Goal: Task Accomplishment & Management: Complete application form

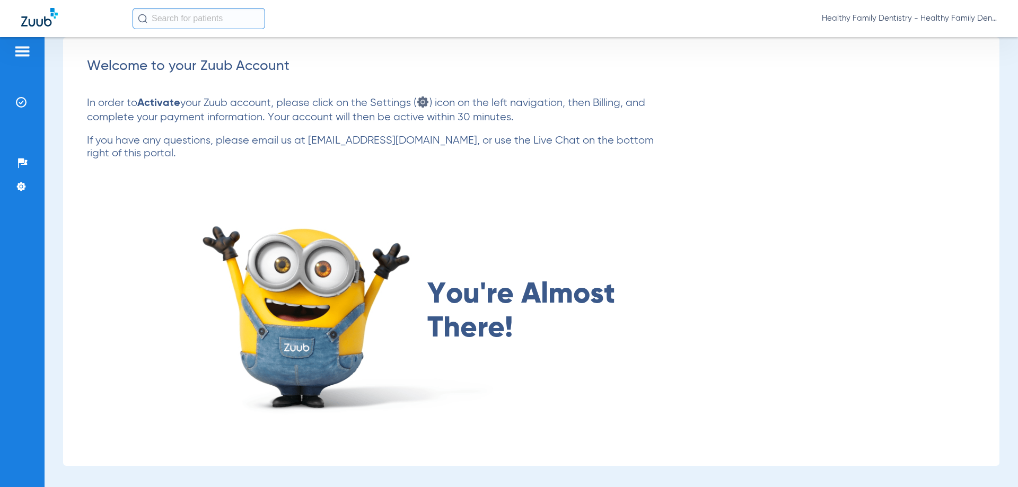
click at [27, 51] on img at bounding box center [22, 51] width 17 height 13
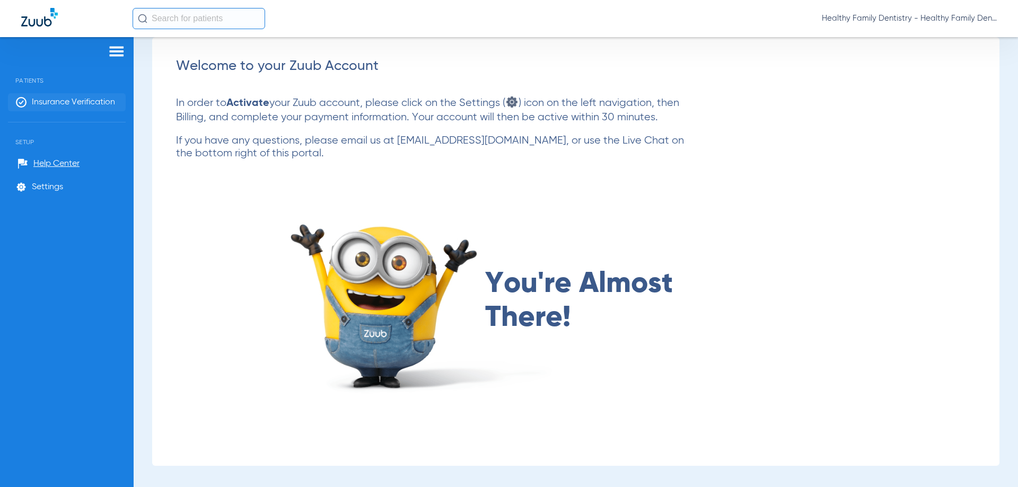
click at [88, 98] on span "Insurance Verification" at bounding box center [73, 102] width 83 height 11
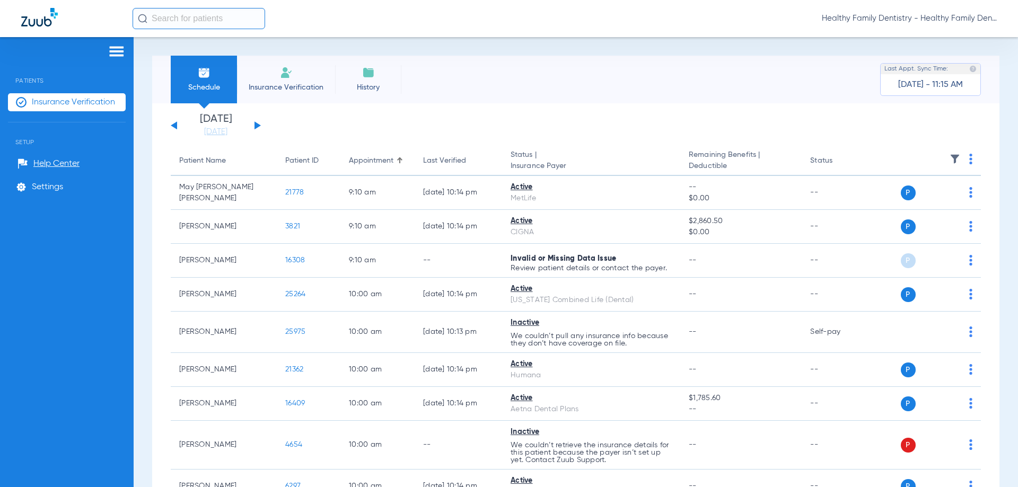
click at [256, 126] on button at bounding box center [258, 125] width 6 height 8
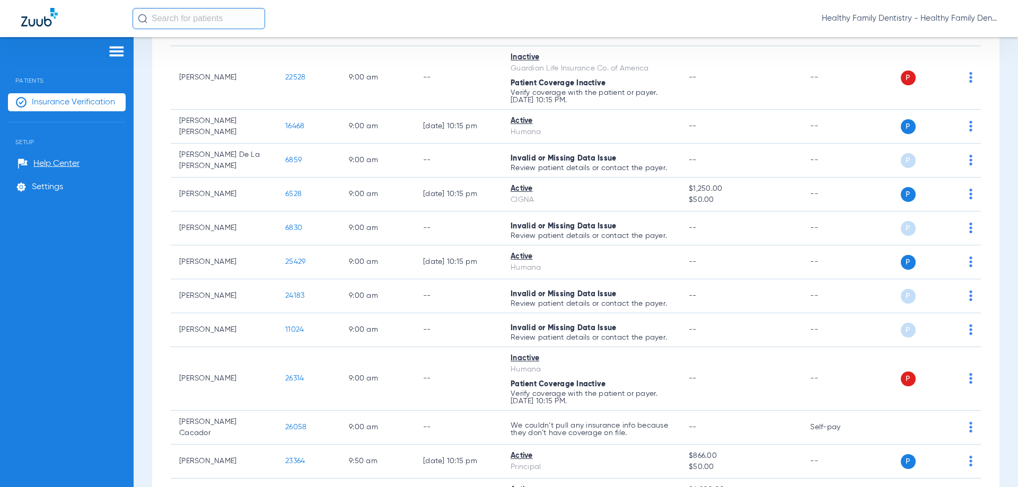
scroll to position [299, 0]
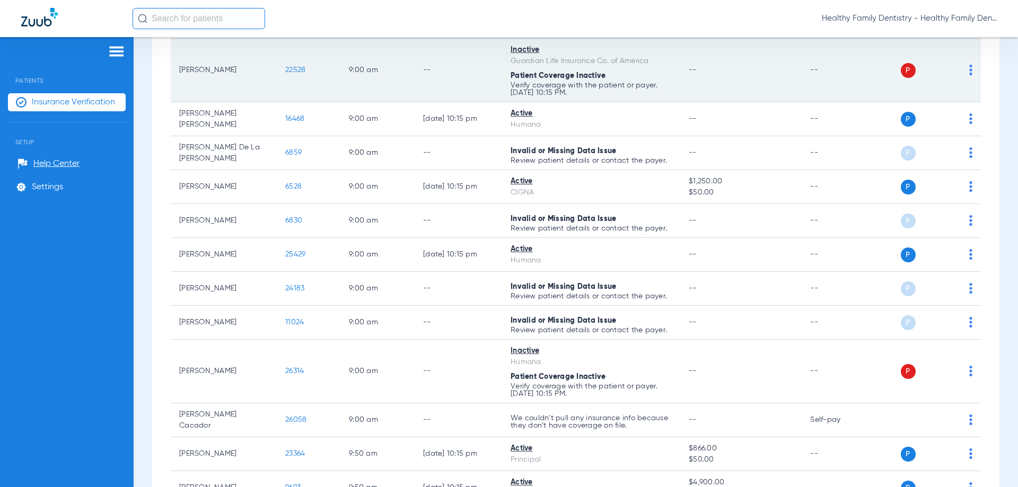
click at [294, 71] on span "22528" at bounding box center [295, 69] width 20 height 7
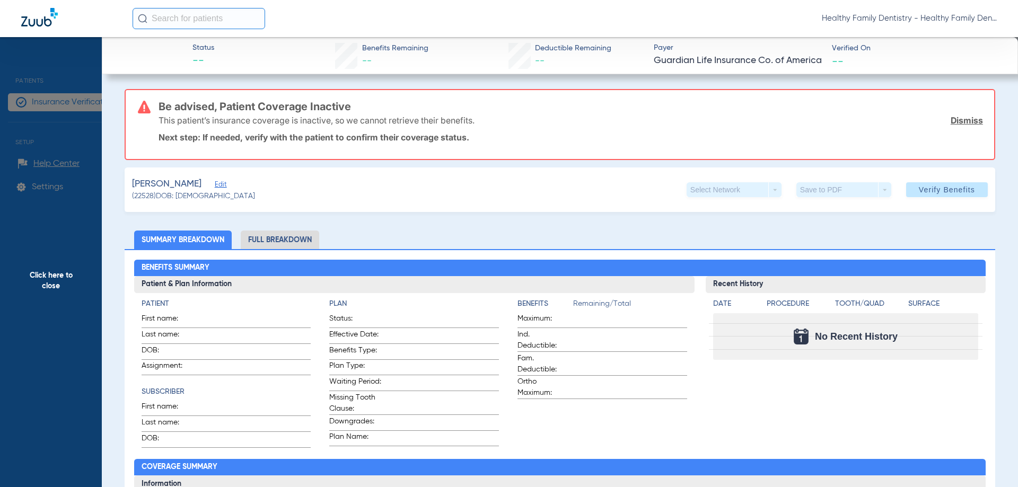
type input "[PERSON_NAME]"
type input "[DATE]"
type input "1813821200"
type input "1390628"
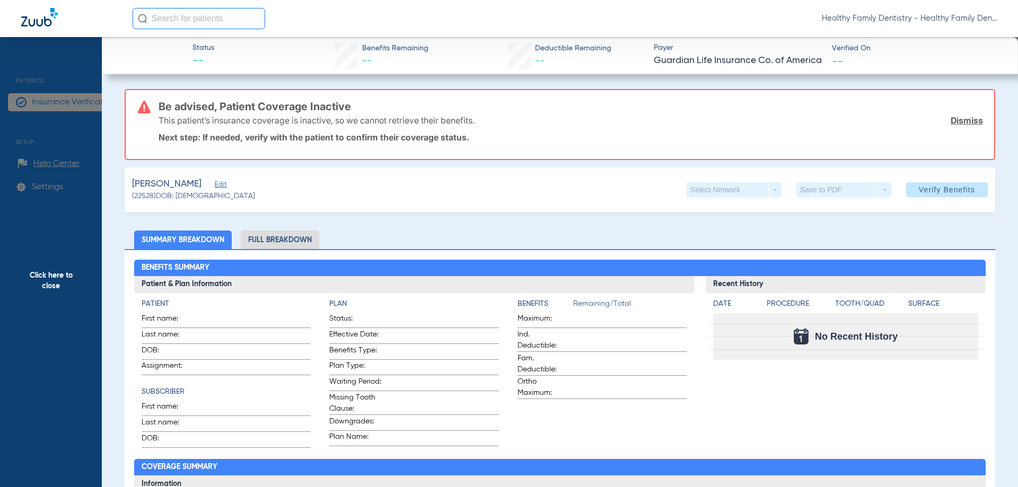
click at [222, 185] on span "Edit" at bounding box center [220, 186] width 10 height 10
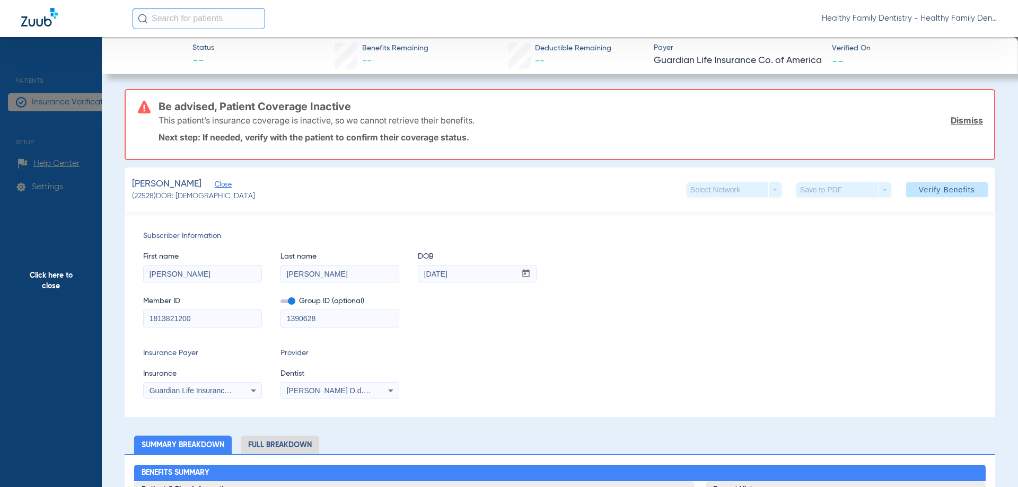
drag, startPoint x: 147, startPoint y: 318, endPoint x: 213, endPoint y: 322, distance: 65.4
click at [213, 322] on input "1813821200" at bounding box center [203, 318] width 118 height 17
click at [50, 278] on span "Click here to close" at bounding box center [51, 280] width 102 height 487
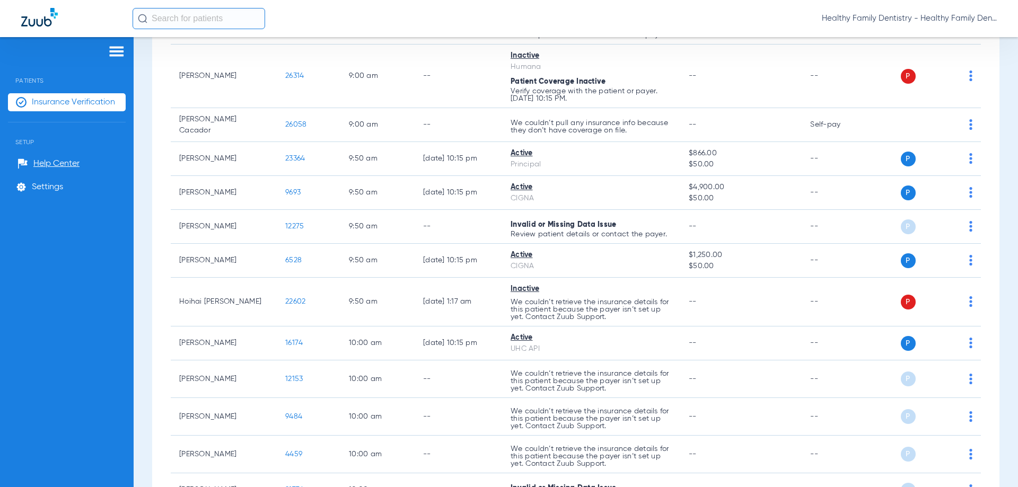
scroll to position [598, 0]
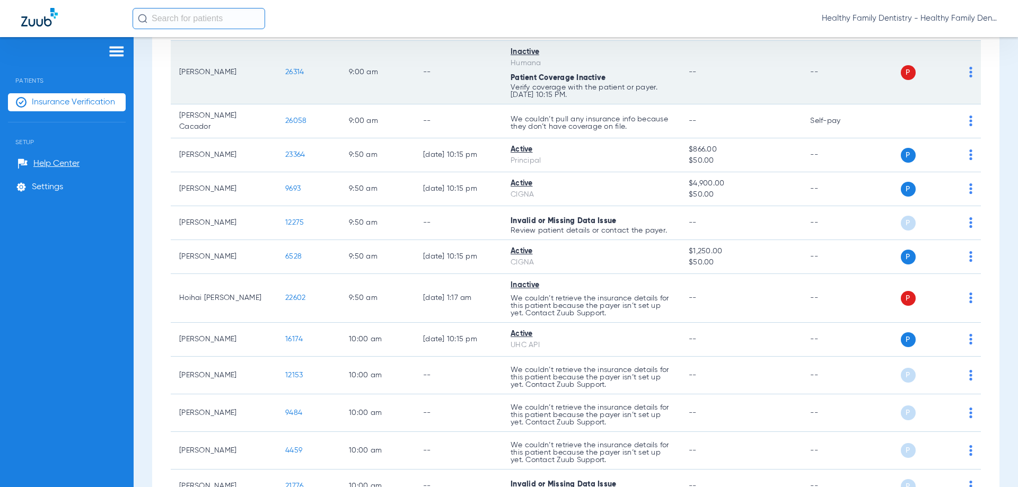
click at [297, 73] on span "26314" at bounding box center [294, 71] width 19 height 7
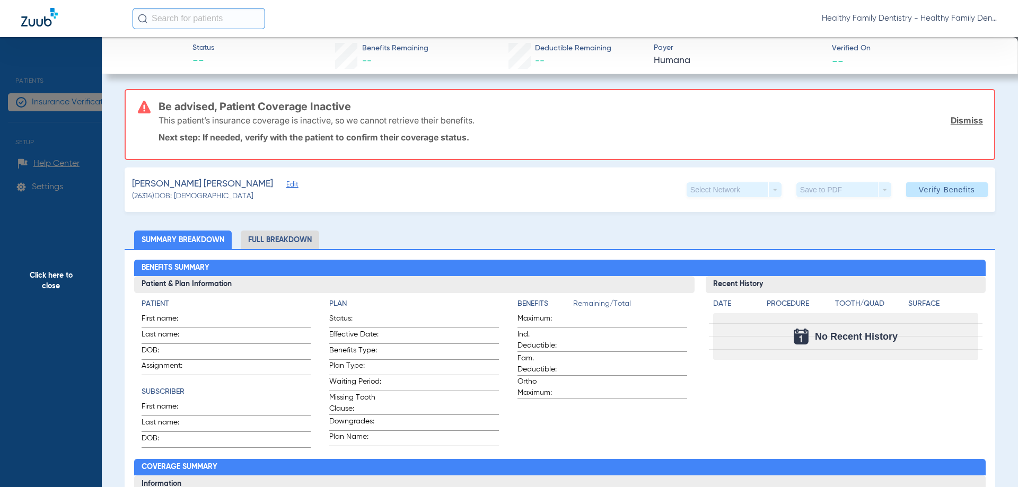
drag, startPoint x: 250, startPoint y: 185, endPoint x: 307, endPoint y: 164, distance: 59.9
click at [286, 185] on span "Edit" at bounding box center [291, 186] width 10 height 10
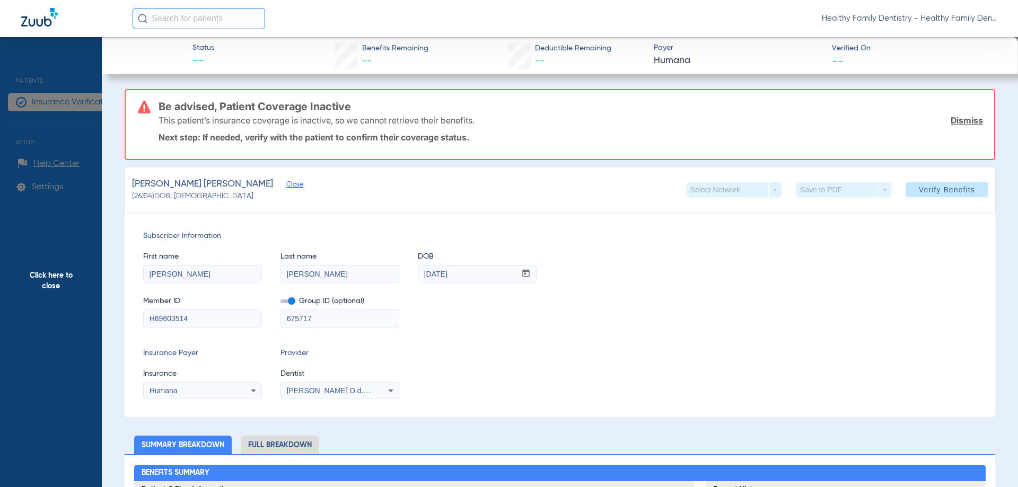
drag, startPoint x: 146, startPoint y: 319, endPoint x: 199, endPoint y: 320, distance: 52.5
click at [199, 320] on input "H69603514" at bounding box center [203, 318] width 118 height 17
click at [39, 279] on span "Click here to close" at bounding box center [51, 280] width 102 height 487
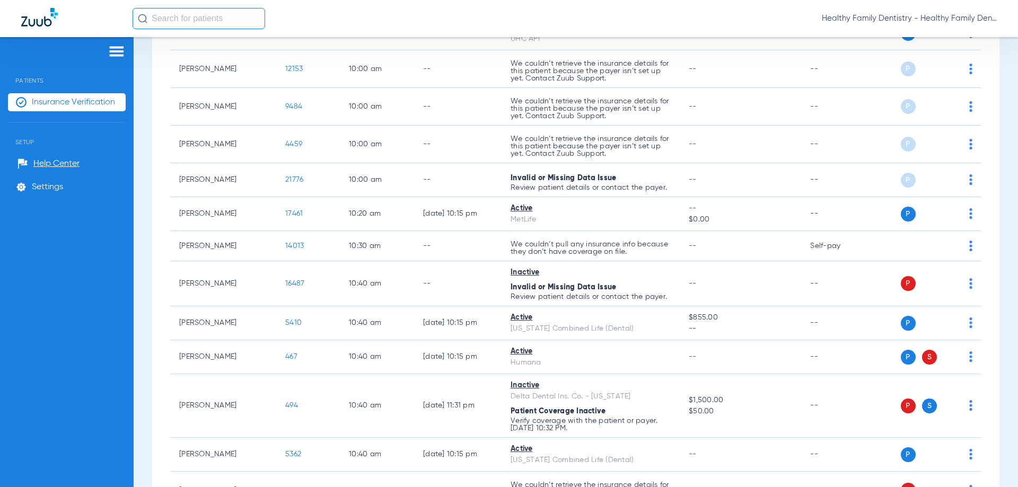
scroll to position [908, 0]
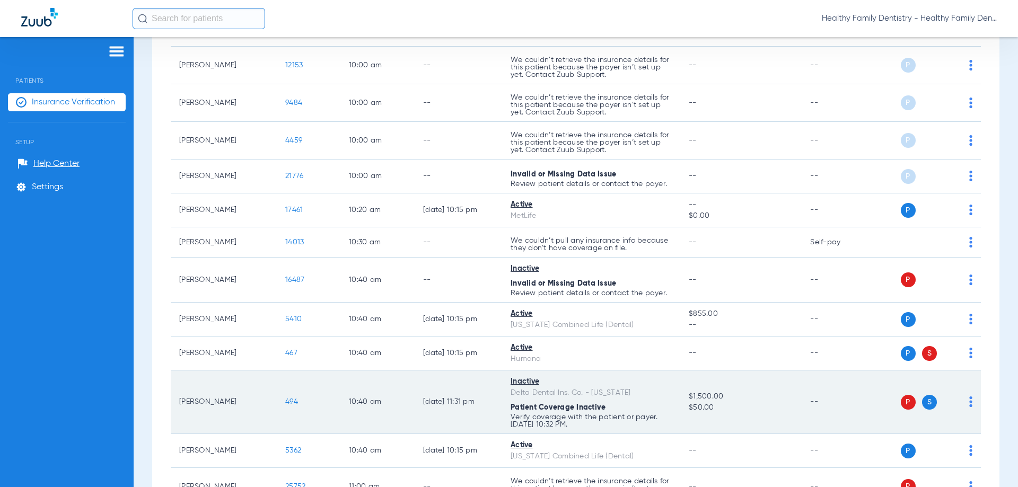
click at [537, 380] on div "Inactive" at bounding box center [591, 382] width 161 height 11
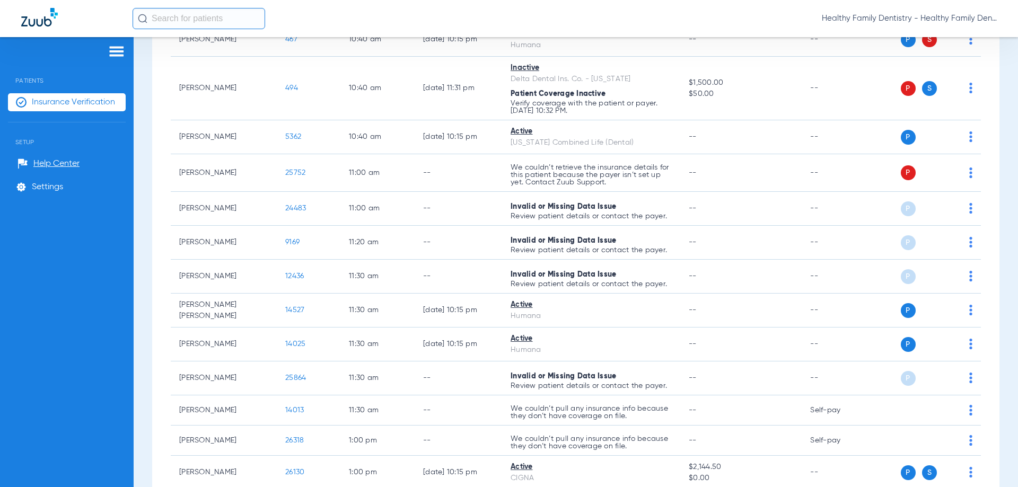
scroll to position [1229, 0]
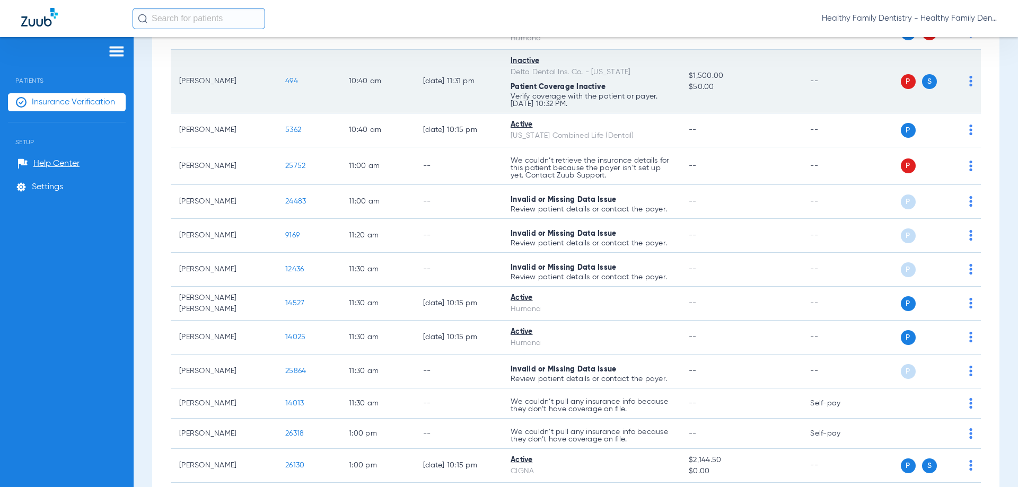
click at [290, 78] on span "494" at bounding box center [291, 80] width 13 height 7
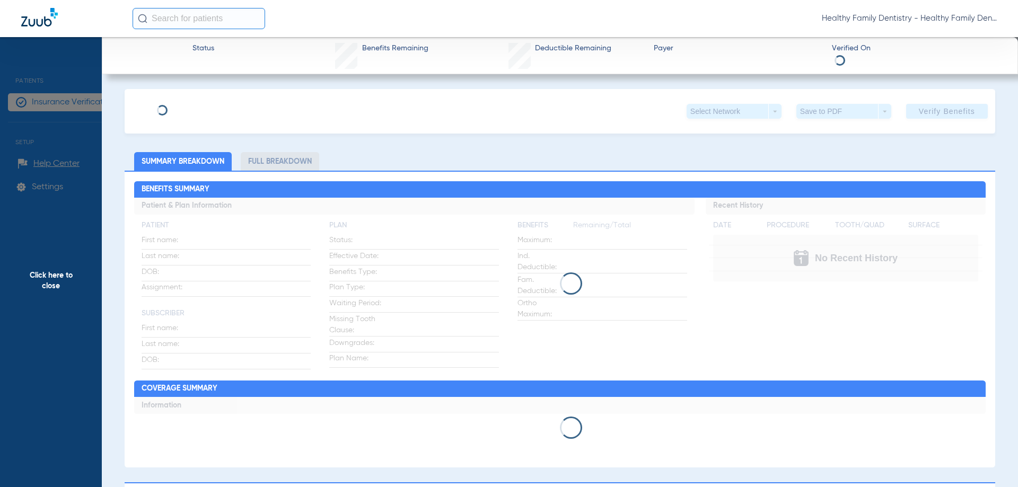
type input "[PERSON_NAME]"
type input "Smiley"
type input "[DATE]"
type input "122469590201"
type input "21812"
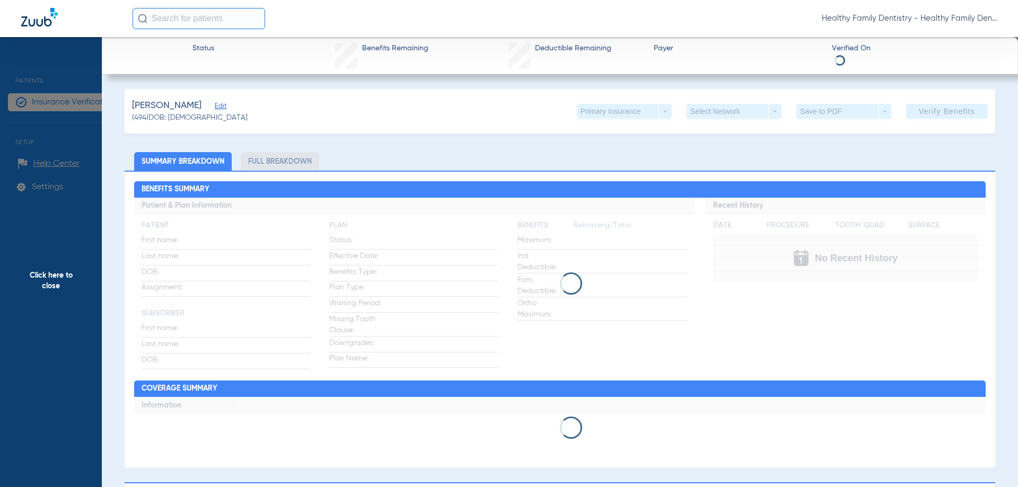
click at [217, 108] on span "Edit" at bounding box center [220, 107] width 10 height 10
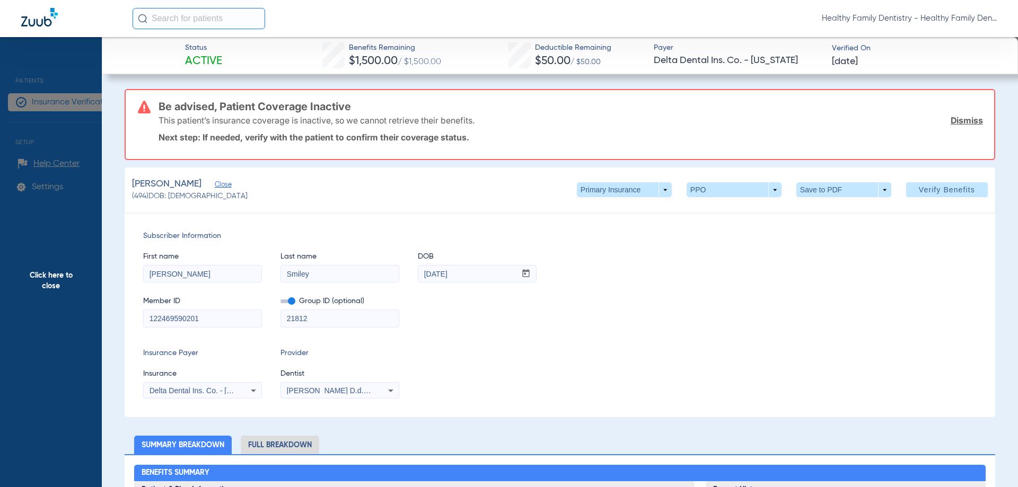
click at [228, 318] on input "122469590201" at bounding box center [203, 318] width 118 height 17
click at [48, 276] on span "Click here to close" at bounding box center [51, 280] width 102 height 487
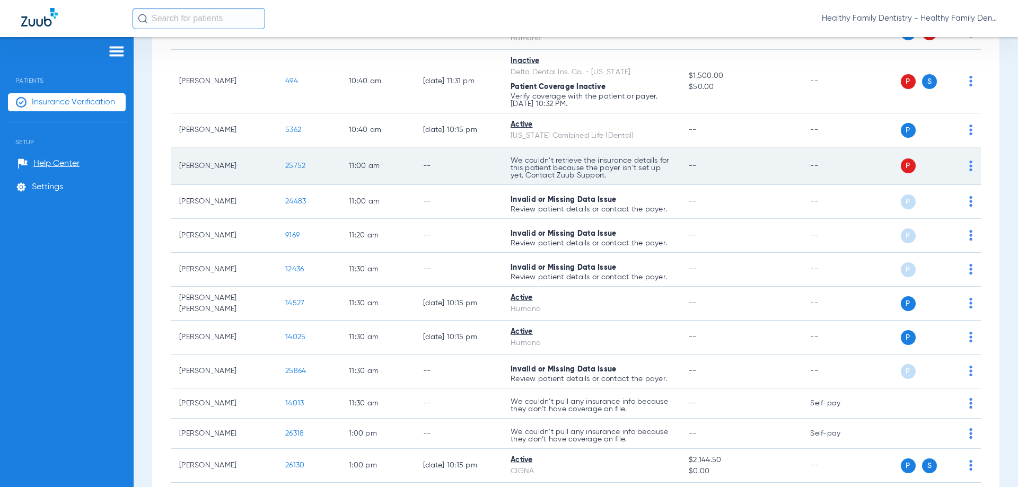
click at [299, 162] on span "25752" at bounding box center [295, 165] width 20 height 7
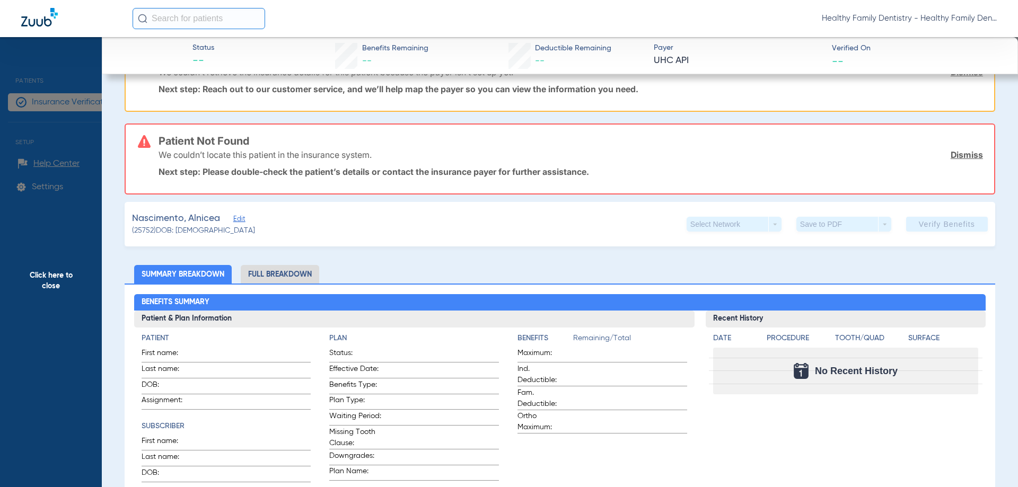
scroll to position [142, 0]
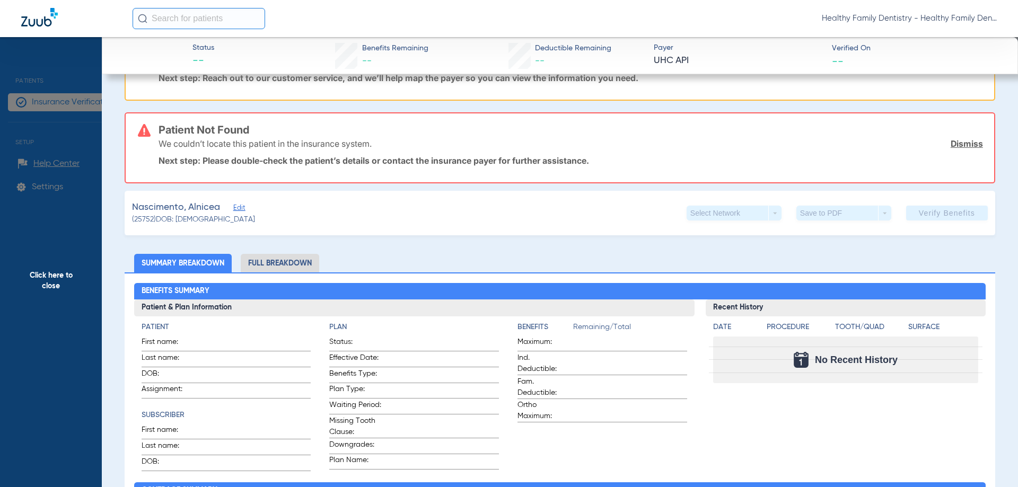
click at [241, 208] on span "Edit" at bounding box center [238, 209] width 10 height 10
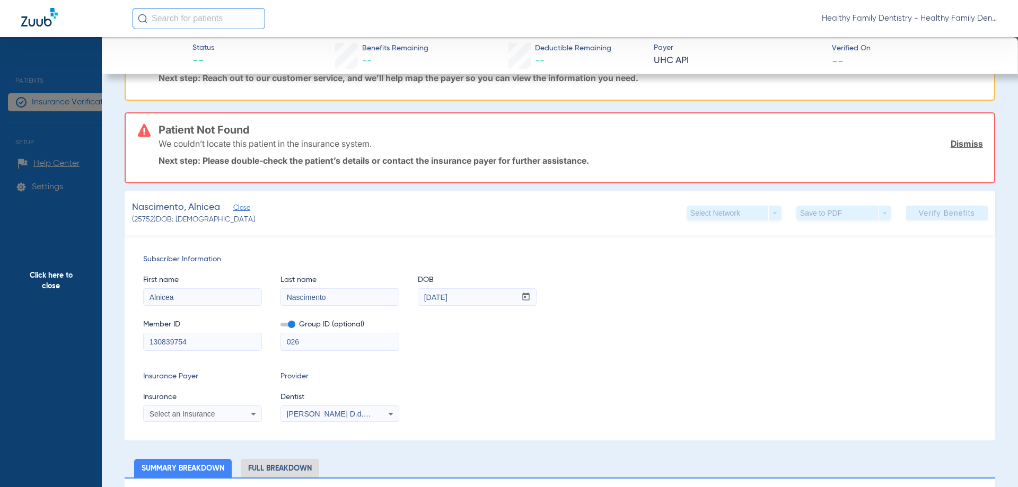
drag, startPoint x: 148, startPoint y: 342, endPoint x: 204, endPoint y: 342, distance: 56.2
click at [204, 342] on input "130839754" at bounding box center [203, 342] width 118 height 17
click at [199, 343] on input "130839754" at bounding box center [203, 342] width 118 height 17
click at [173, 363] on div "Subscriber Information First name Alnicea Last name [PERSON_NAME] DOB mm / dd /…" at bounding box center [560, 337] width 871 height 205
drag, startPoint x: 147, startPoint y: 342, endPoint x: 205, endPoint y: 343, distance: 57.8
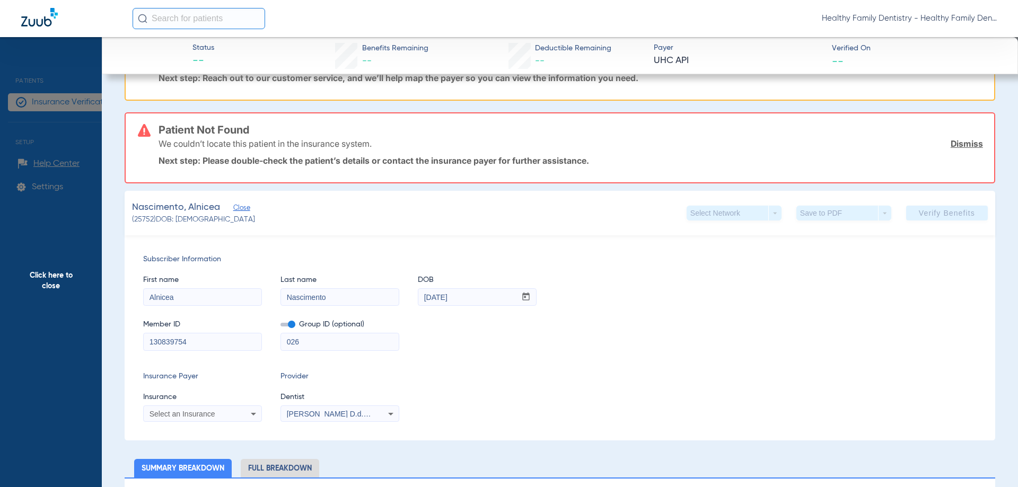
click at [205, 343] on input "130839754" at bounding box center [203, 342] width 118 height 17
click at [63, 282] on span "Click here to close" at bounding box center [51, 280] width 102 height 487
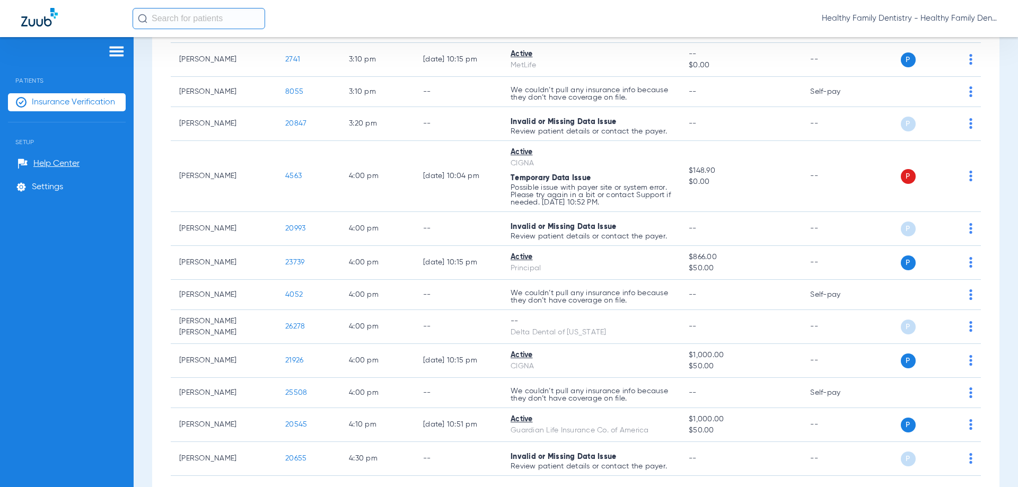
scroll to position [2518, 0]
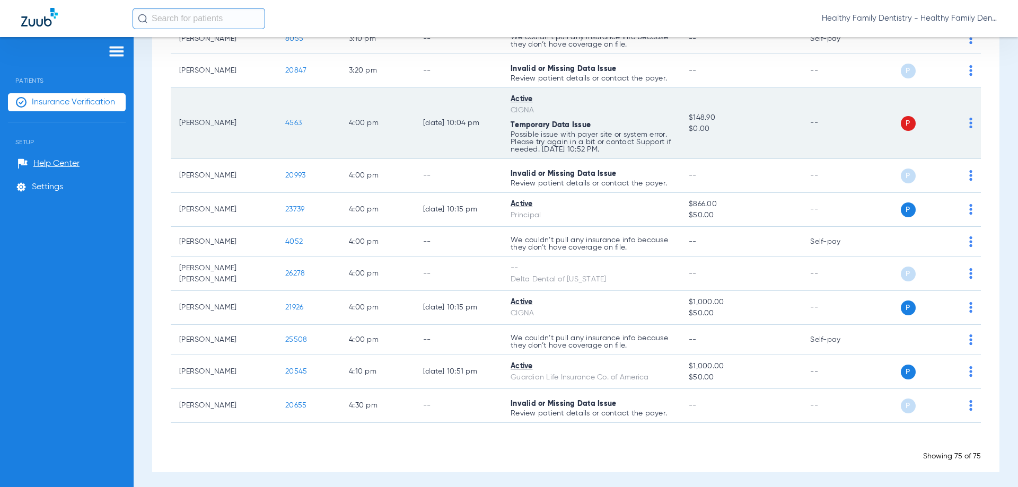
click at [298, 120] on span "4563" at bounding box center [293, 122] width 16 height 7
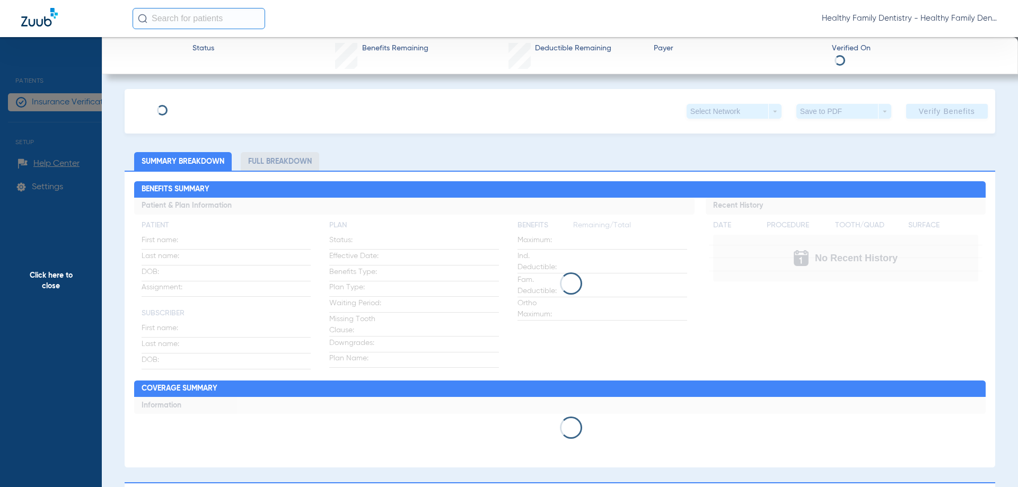
type input "[PERSON_NAME]"
type input "[DATE]"
type input "990077092"
type input "3339234"
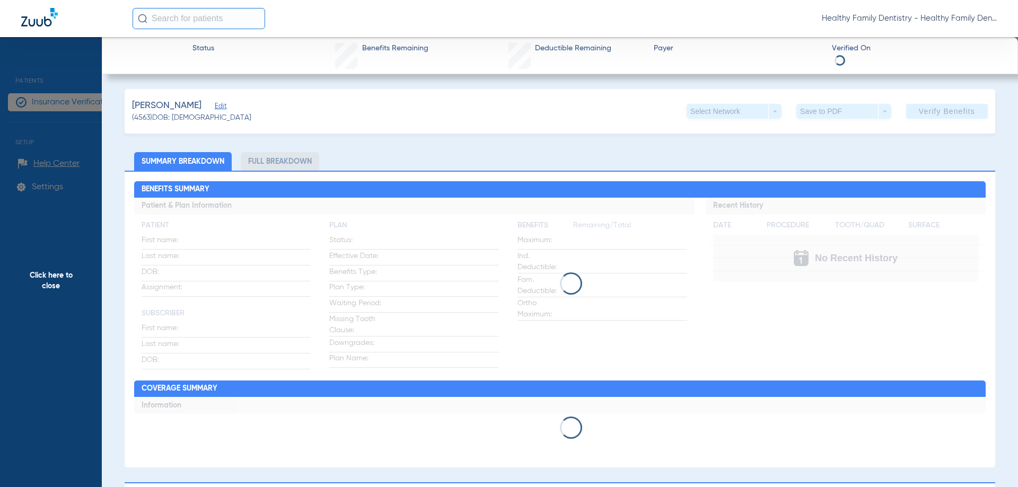
drag, startPoint x: 212, startPoint y: 107, endPoint x: 301, endPoint y: 149, distance: 98.7
click at [215, 107] on span "Edit" at bounding box center [220, 107] width 10 height 10
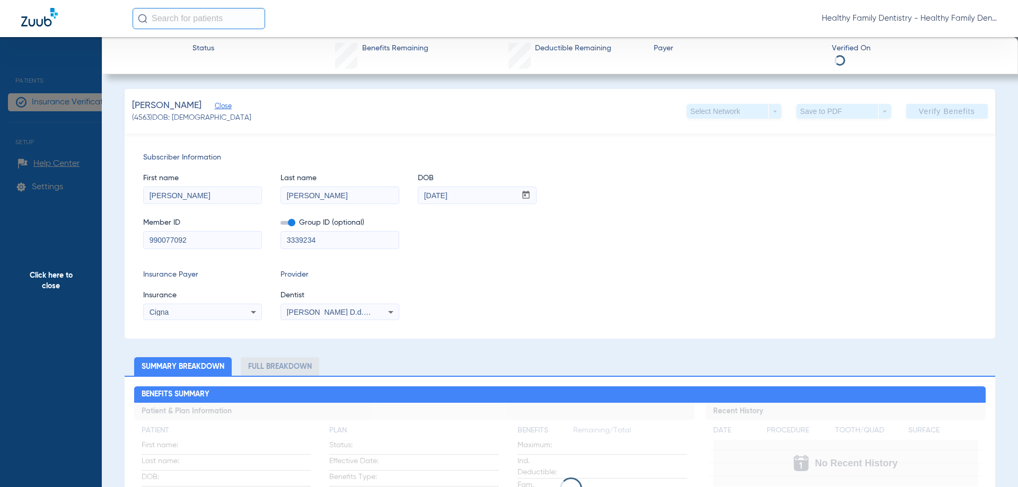
drag, startPoint x: 148, startPoint y: 239, endPoint x: 185, endPoint y: 246, distance: 37.1
click at [279, 238] on div "Member ID 990077092 Group ID (optional) 3339234" at bounding box center [560, 228] width 834 height 41
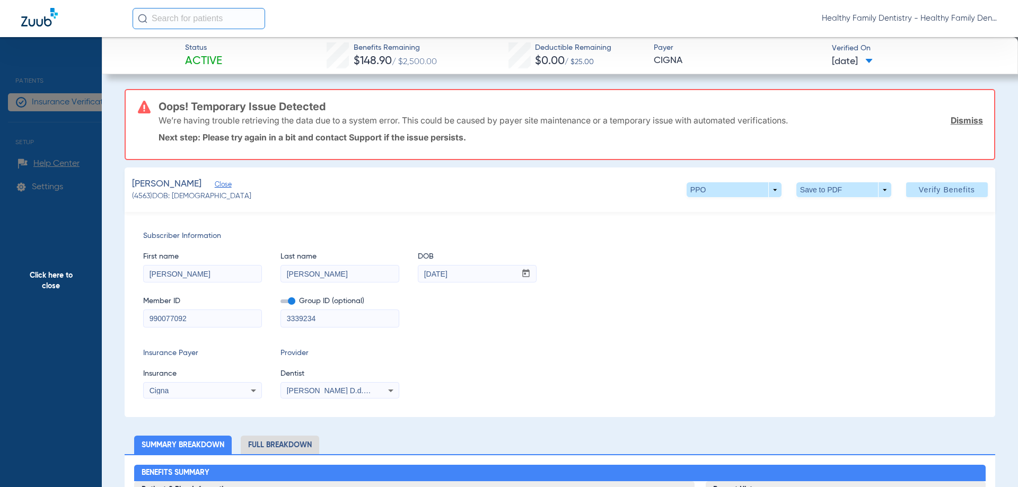
click at [64, 281] on span "Click here to close" at bounding box center [51, 280] width 102 height 487
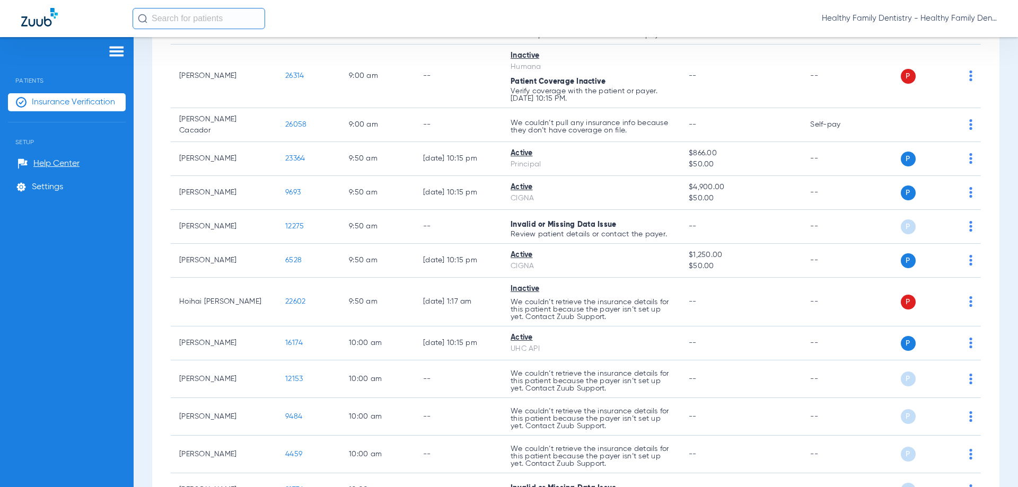
scroll to position [0, 0]
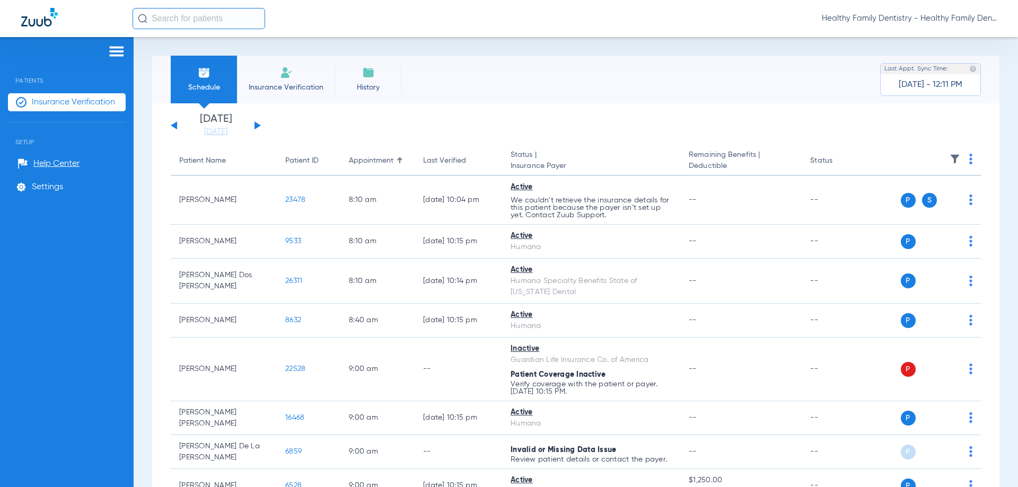
click at [255, 125] on button at bounding box center [258, 125] width 6 height 8
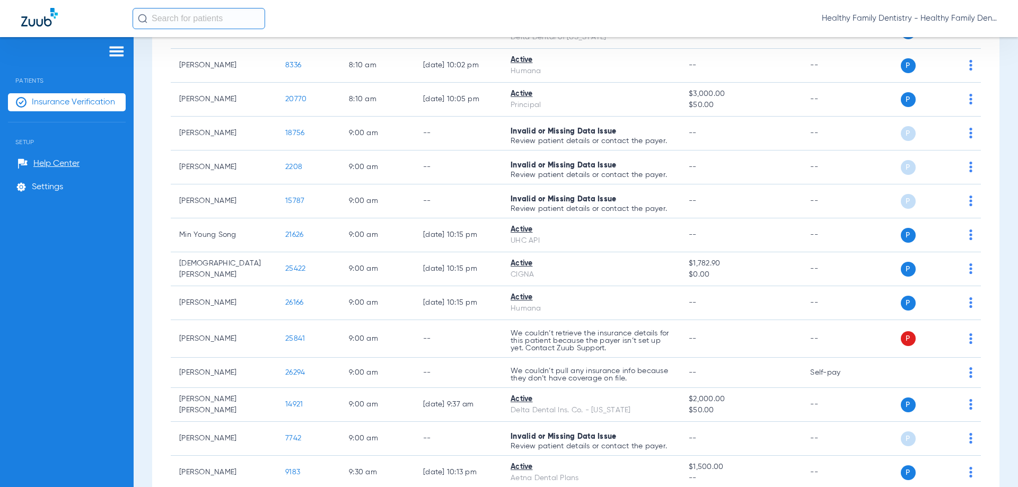
scroll to position [248, 0]
